Goal: Task Accomplishment & Management: Manage account settings

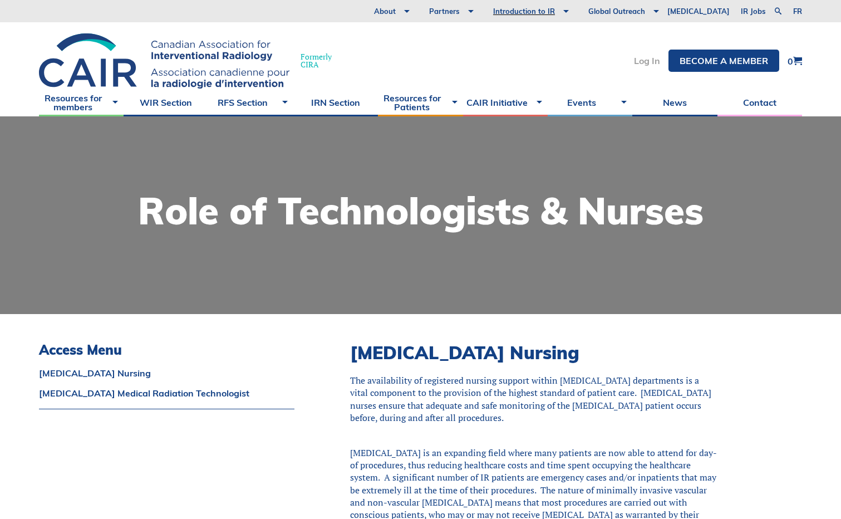
click at [642, 60] on link "Log In" at bounding box center [647, 60] width 26 height 9
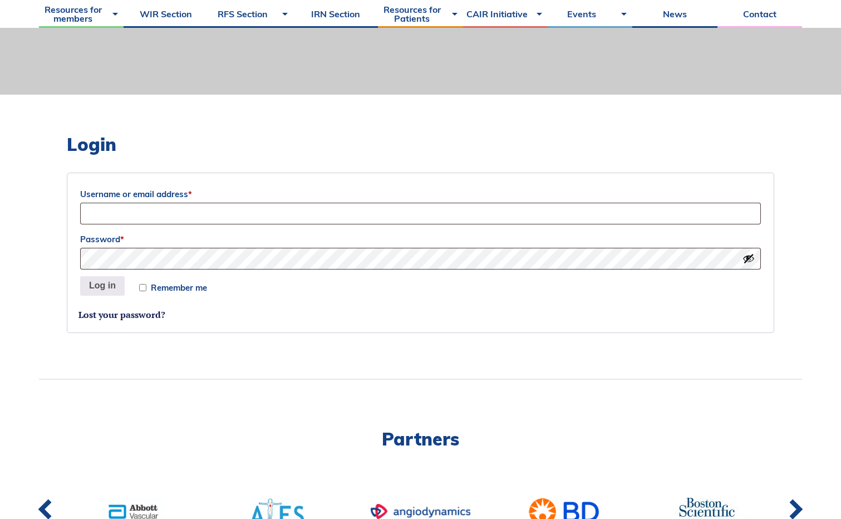
scroll to position [223, 0]
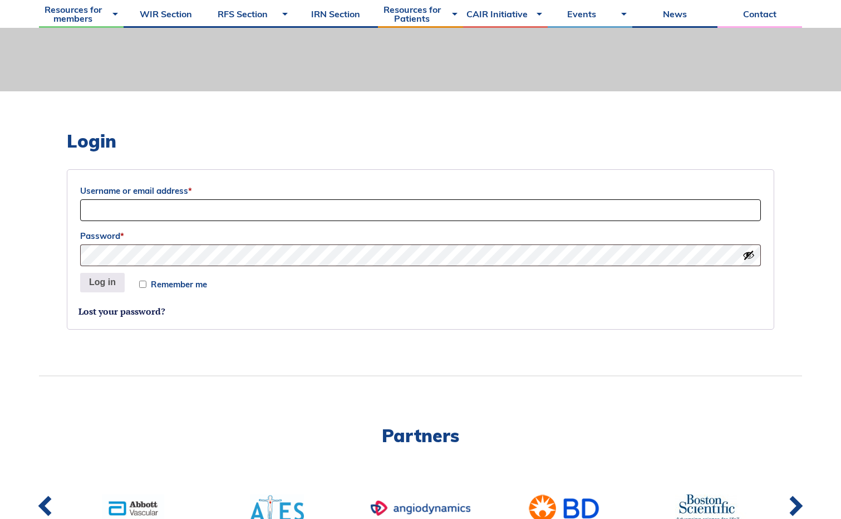
click at [103, 208] on input "Username or email address *" at bounding box center [420, 210] width 681 height 22
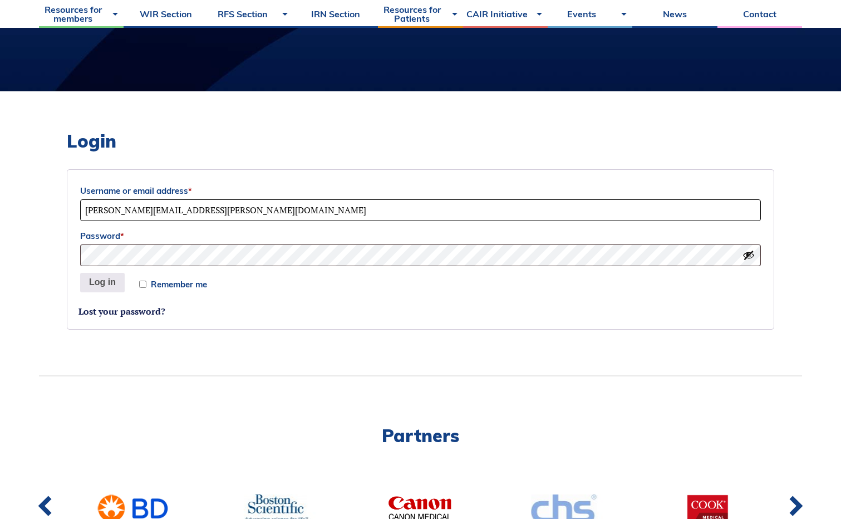
type input "becki.vanderwal@mha.tvh.ca"
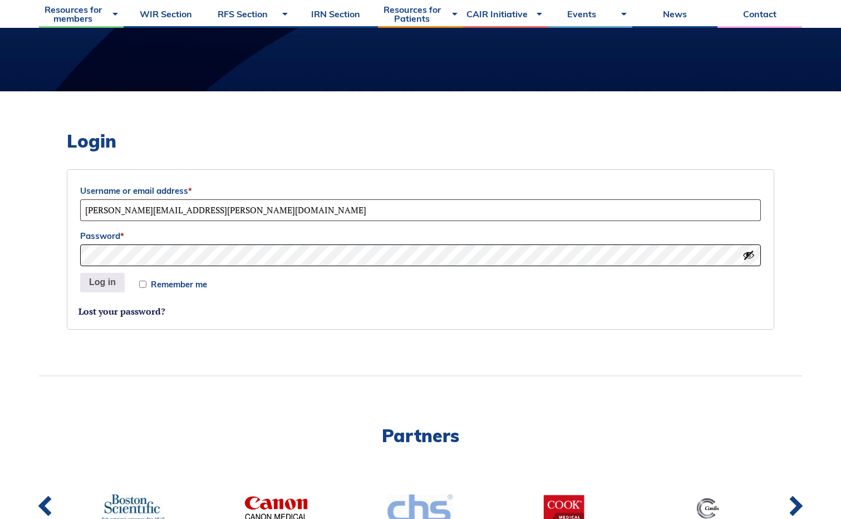
click at [80, 273] on button "Log in" at bounding box center [102, 283] width 45 height 20
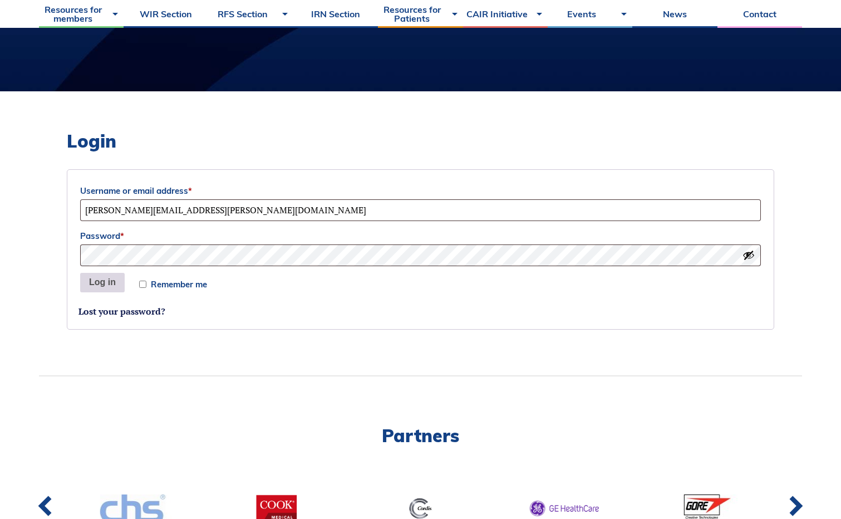
click at [101, 281] on button "Log in" at bounding box center [102, 283] width 45 height 20
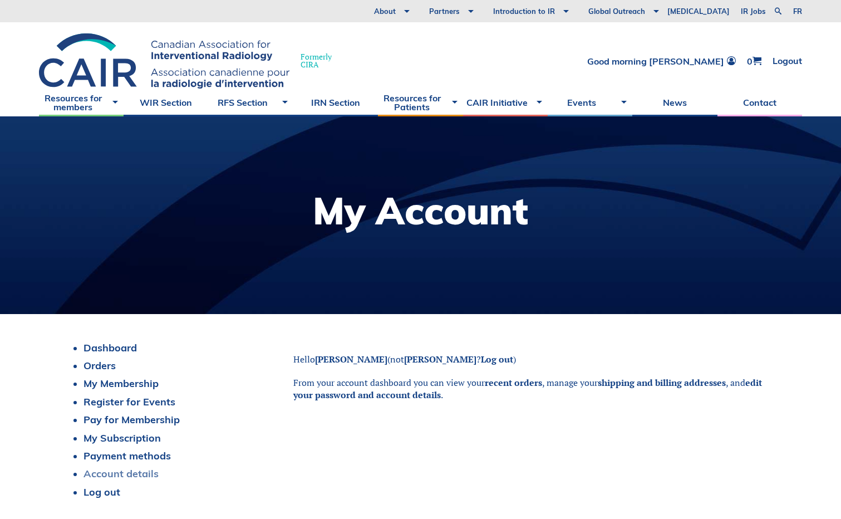
click at [100, 471] on link "Account details" at bounding box center [120, 473] width 75 height 13
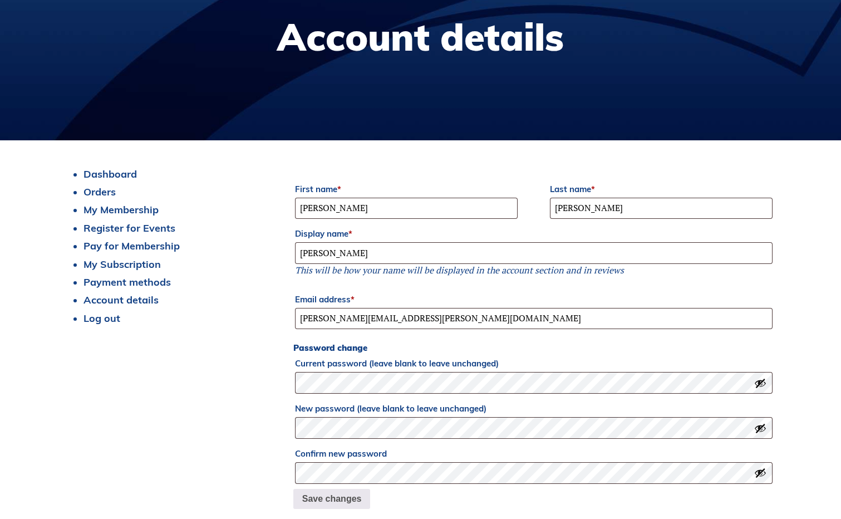
scroll to position [223, 0]
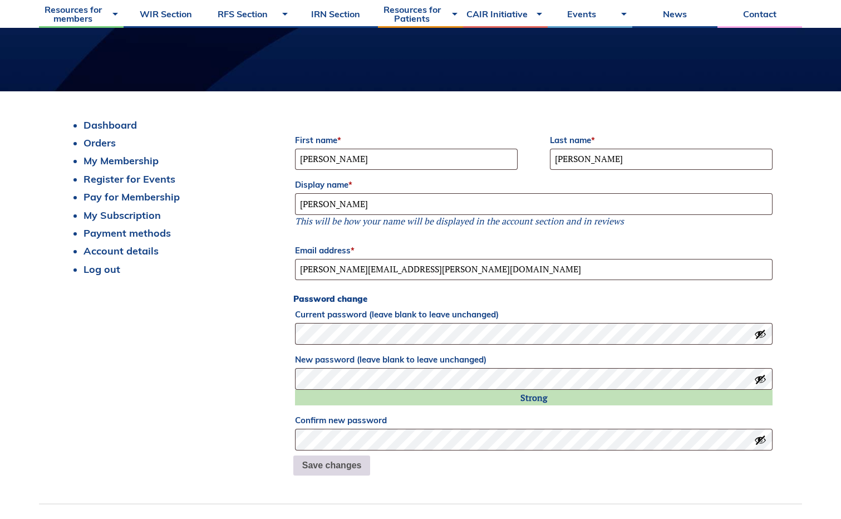
click at [343, 464] on button "Save changes" at bounding box center [331, 465] width 77 height 20
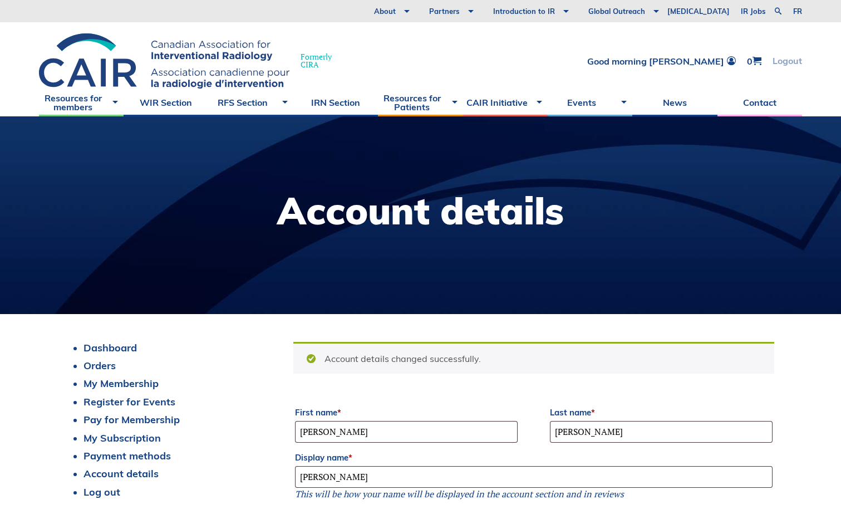
click at [784, 64] on link "Logout" at bounding box center [787, 60] width 29 height 9
